Goal: Navigation & Orientation: Find specific page/section

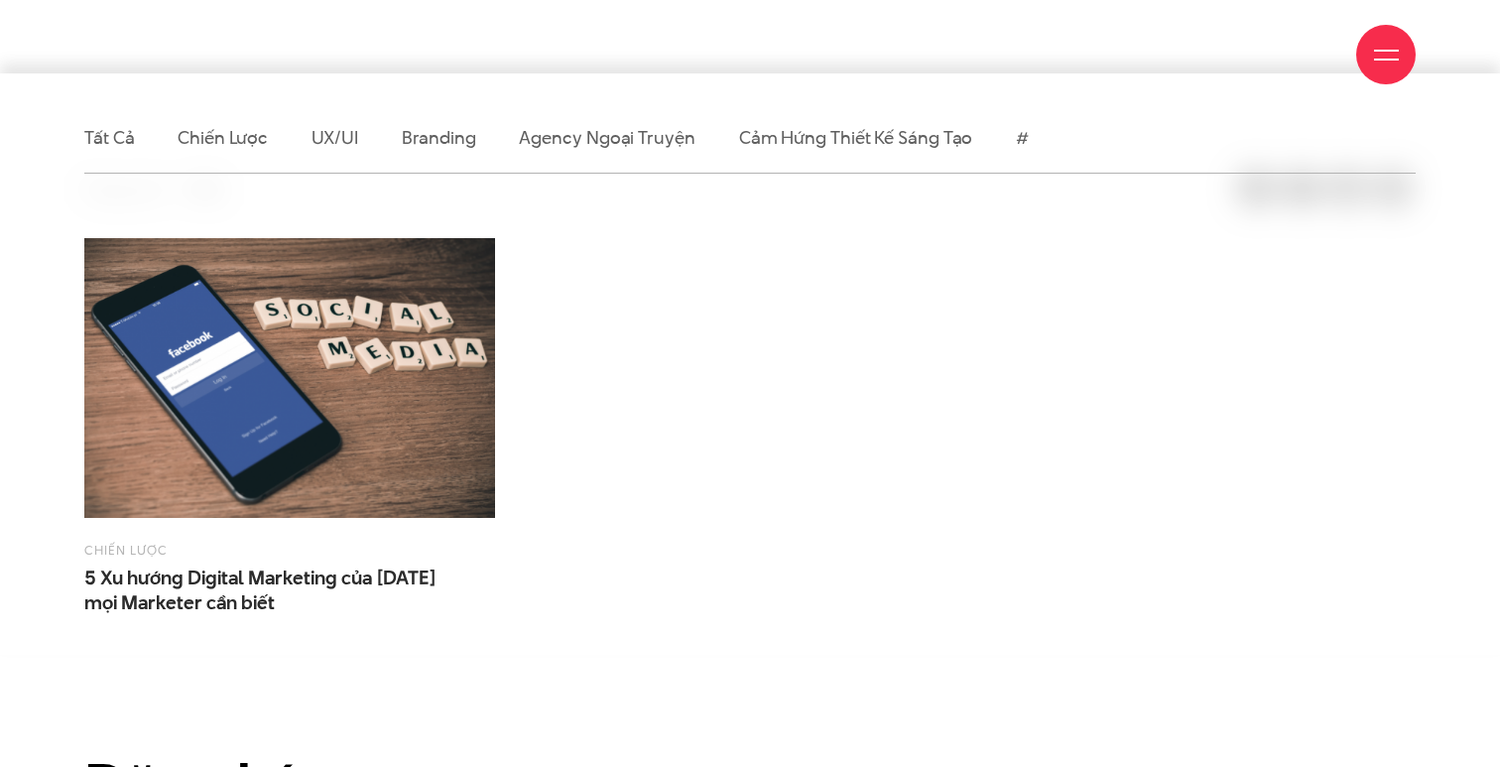
scroll to position [497, 0]
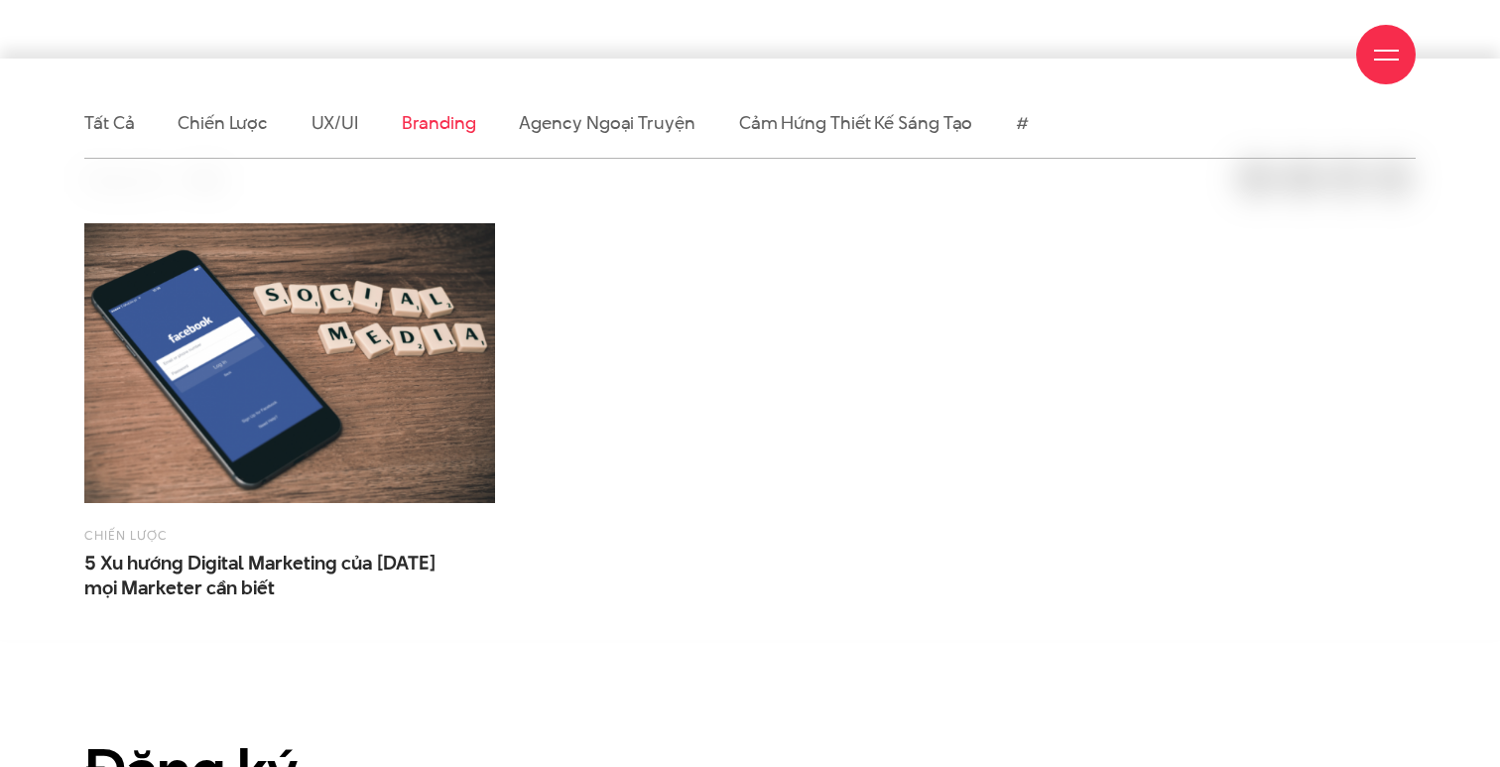
click at [448, 128] on link "Branding" at bounding box center [438, 122] width 73 height 25
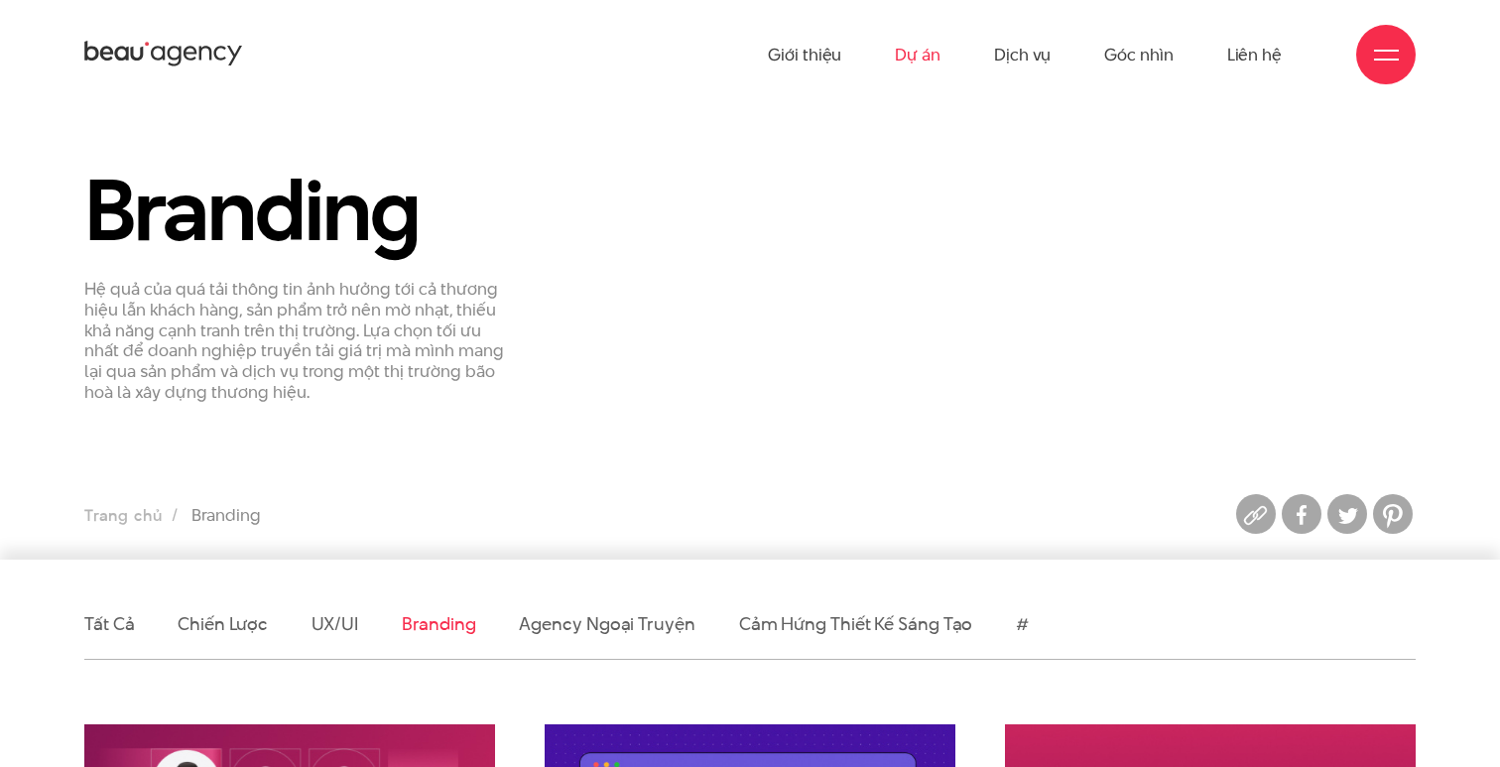
click at [918, 57] on link "Dự án" at bounding box center [918, 54] width 46 height 109
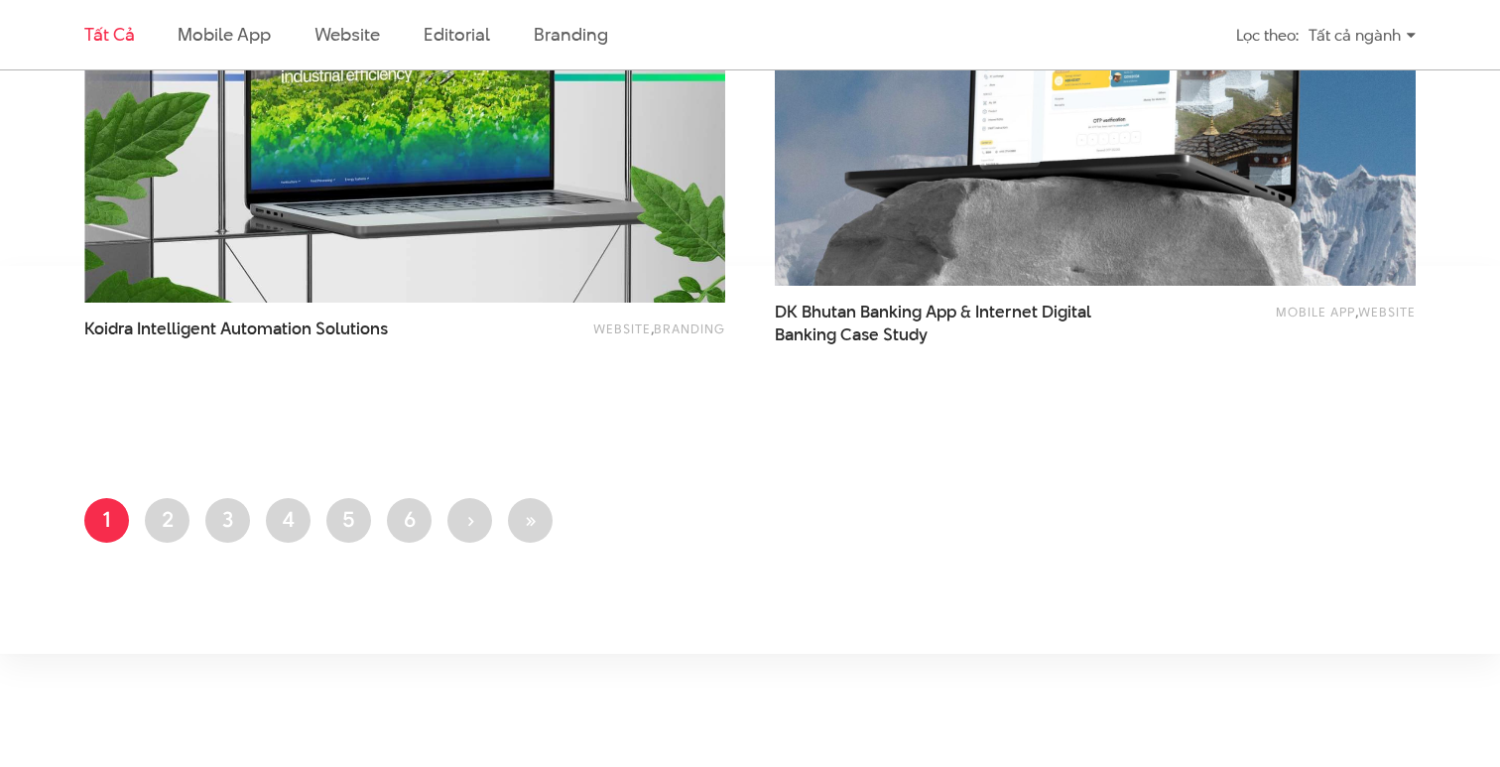
scroll to position [3761, 0]
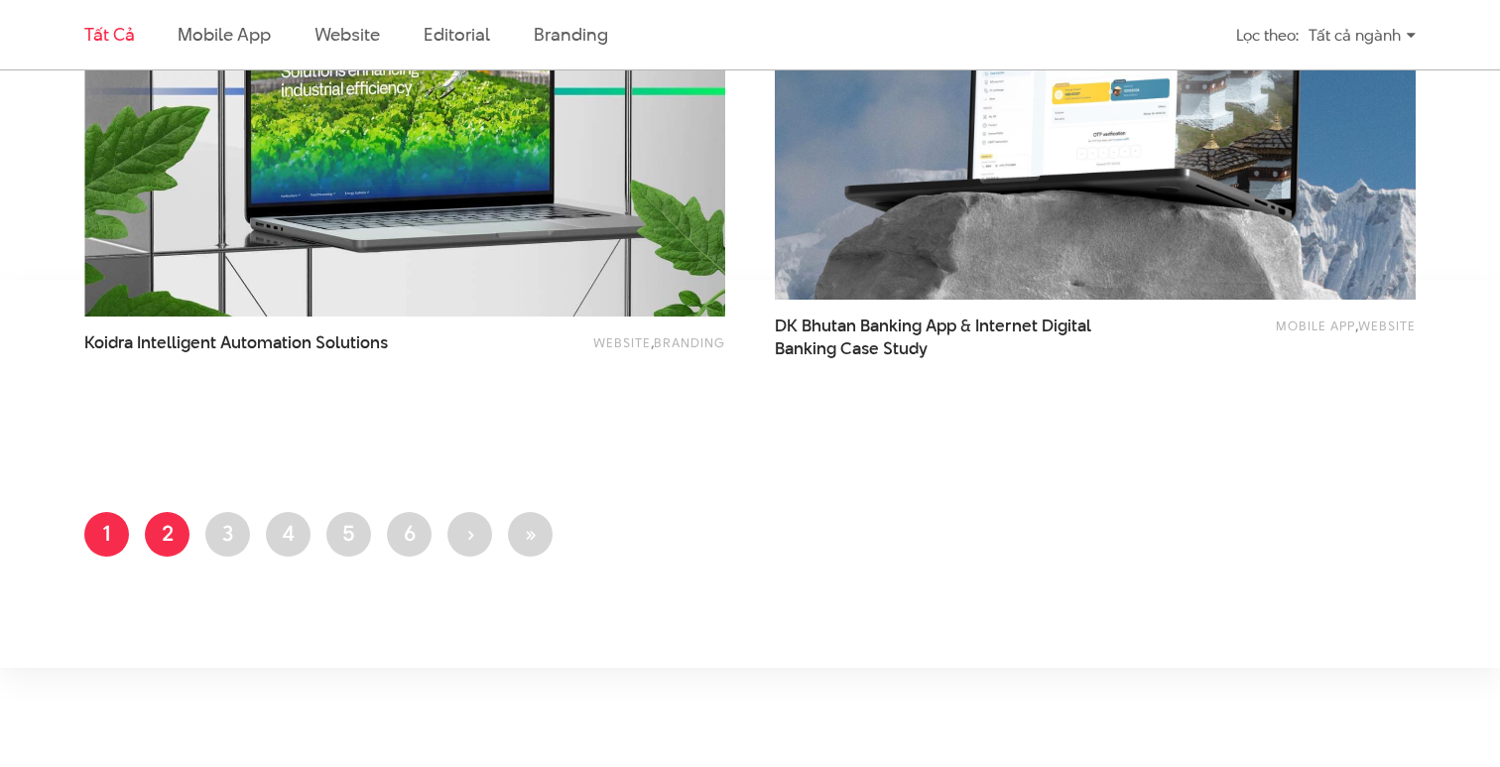
click at [157, 520] on link "Trang 2" at bounding box center [167, 534] width 45 height 45
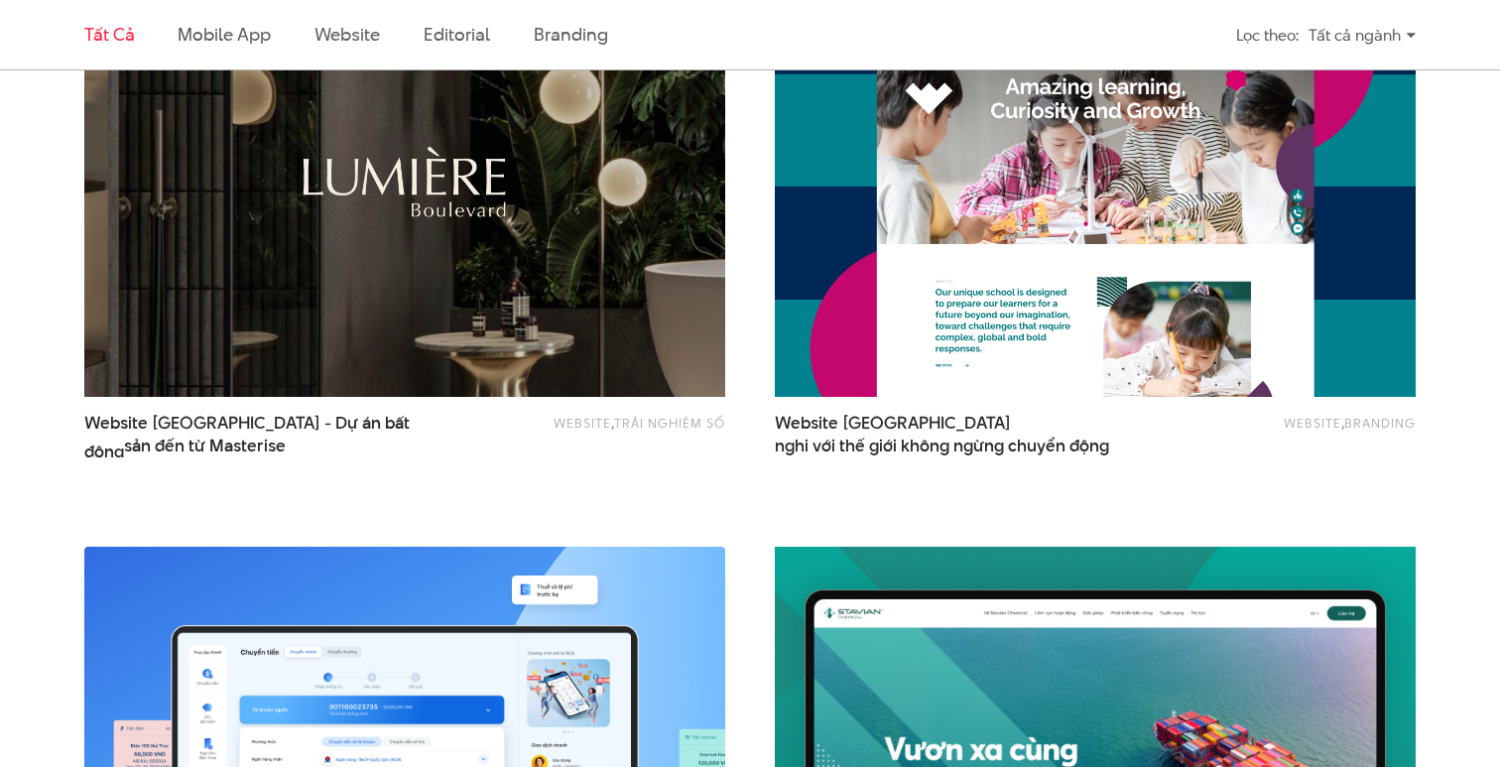
scroll to position [1919, 0]
